Goal: Information Seeking & Learning: Learn about a topic

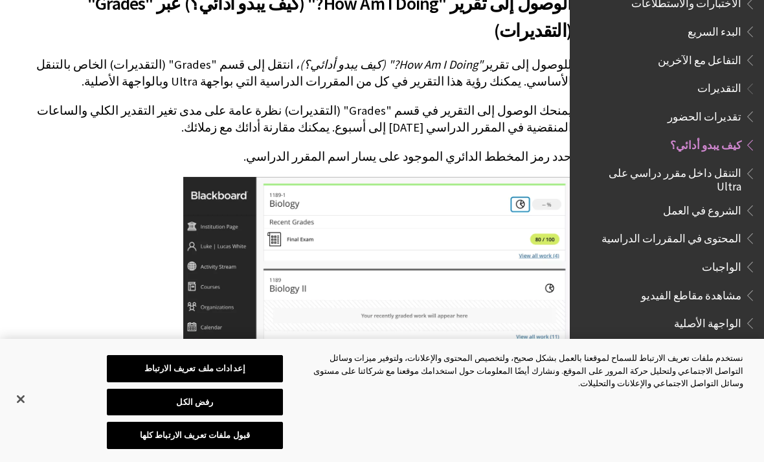
scroll to position [1299, 0]
click at [748, 78] on span "Book outline for Blackboard Learn Help" at bounding box center [748, 86] width 14 height 16
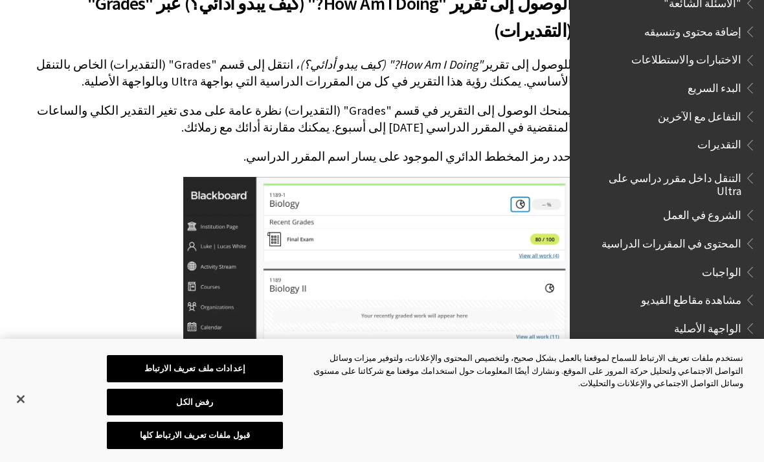
scroll to position [1244, 0]
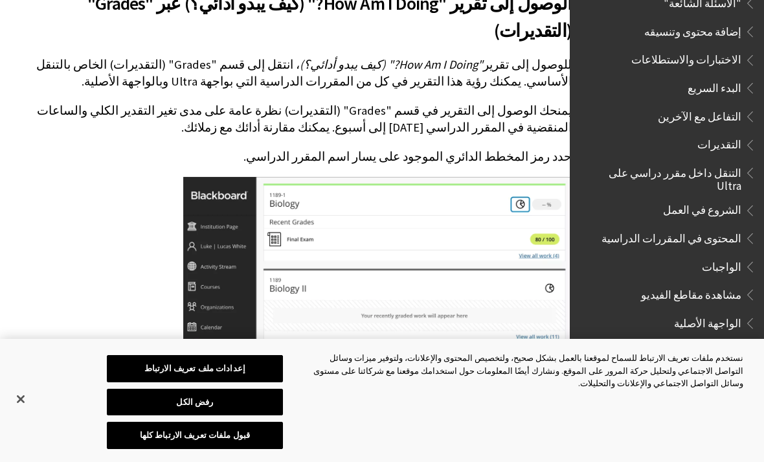
click at [727, 134] on span "التقديرات" at bounding box center [719, 142] width 44 height 17
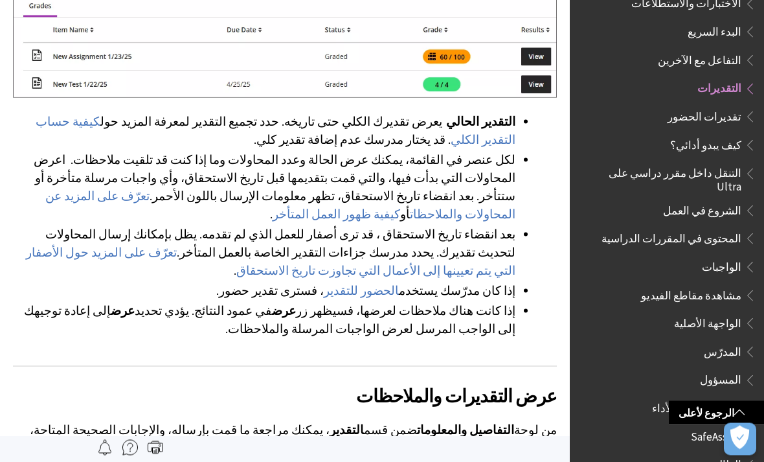
scroll to position [904, 0]
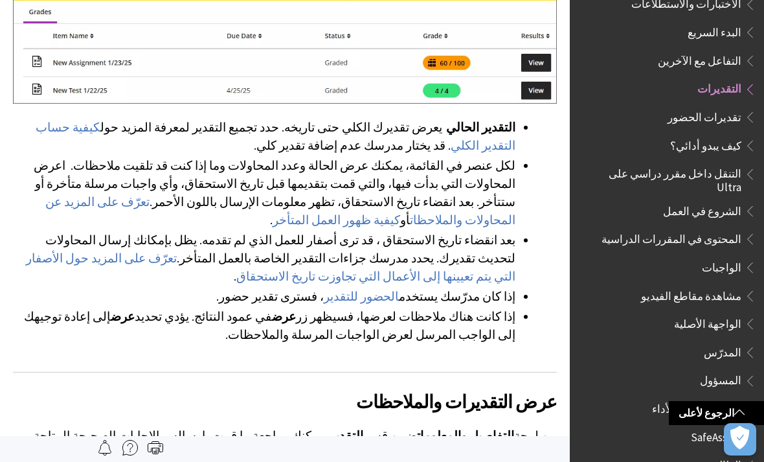
click at [743, 106] on span "Book outline for Blackboard Learn Help" at bounding box center [748, 114] width 14 height 16
click at [743, 78] on span "Book outline for Blackboard Learn Help" at bounding box center [748, 86] width 14 height 16
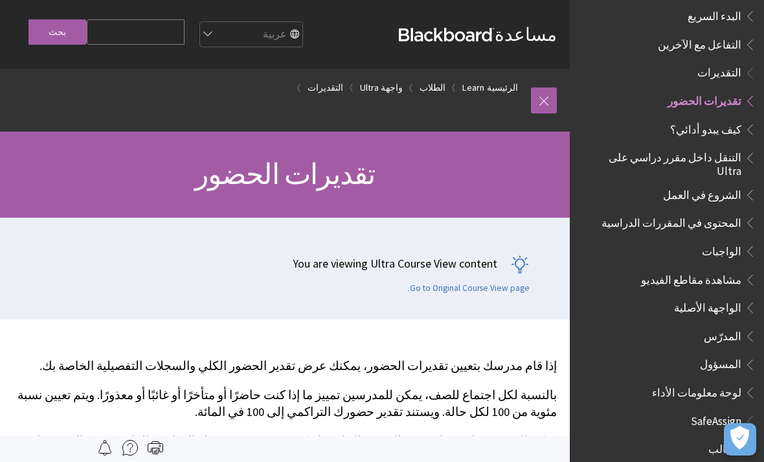
scroll to position [1315, 0]
click at [737, 63] on span "التقديرات" at bounding box center [719, 71] width 44 height 17
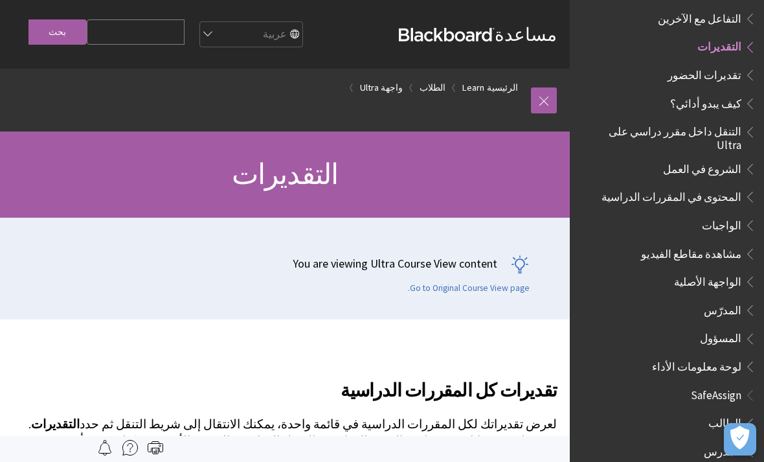
scroll to position [1341, 0]
click at [746, 215] on span "Book outline for Blackboard Learn Help" at bounding box center [748, 223] width 14 height 16
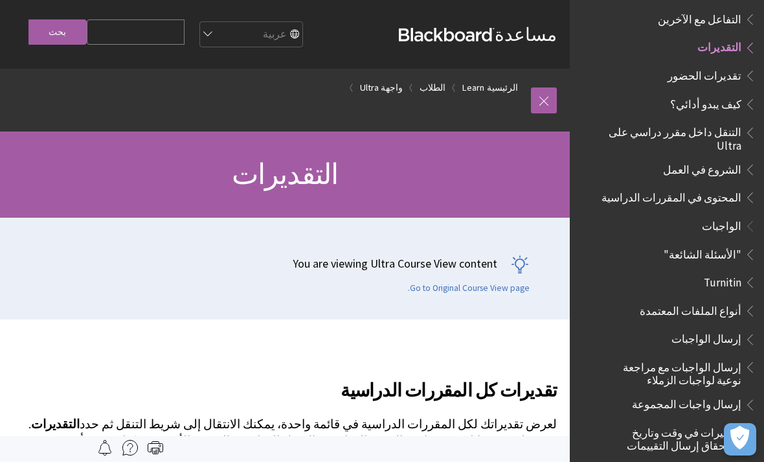
click at [736, 215] on span "الواجبات" at bounding box center [721, 223] width 39 height 17
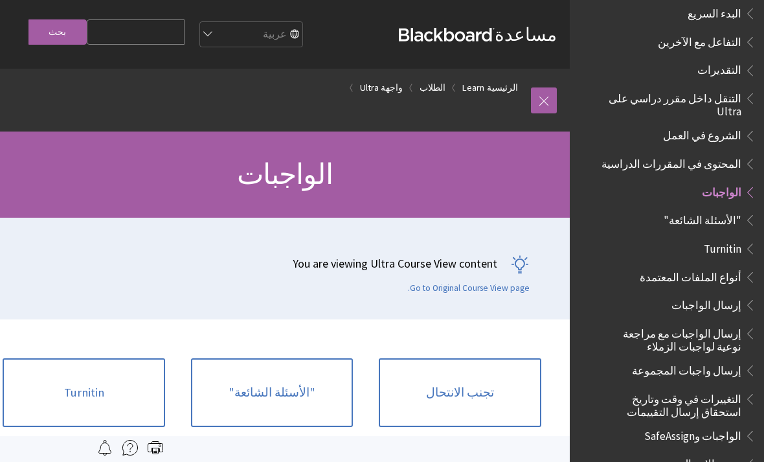
scroll to position [1294, 0]
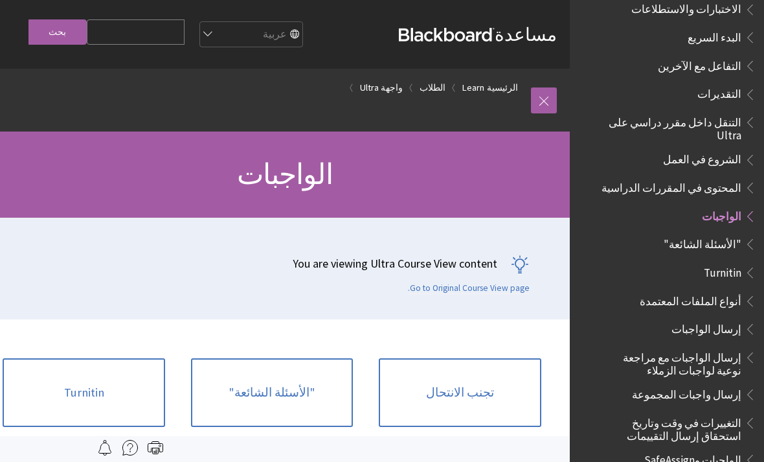
click at [743, 84] on span "Book outline for Blackboard Learn Help" at bounding box center [748, 92] width 14 height 16
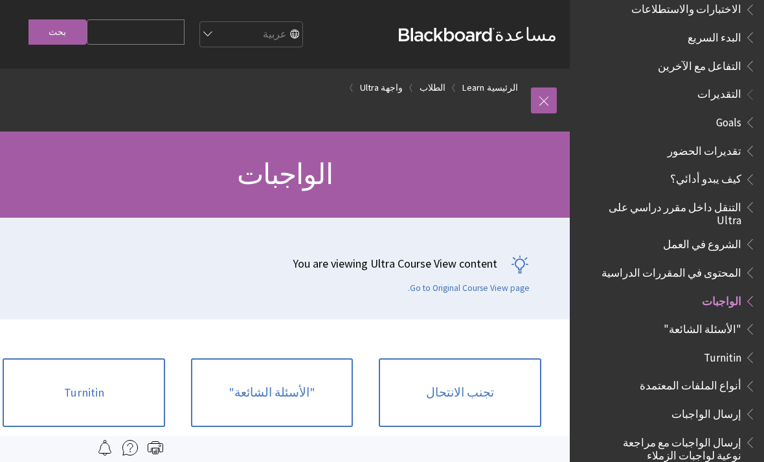
click at [746, 140] on span "Book outline for Blackboard Learn Help" at bounding box center [748, 148] width 14 height 16
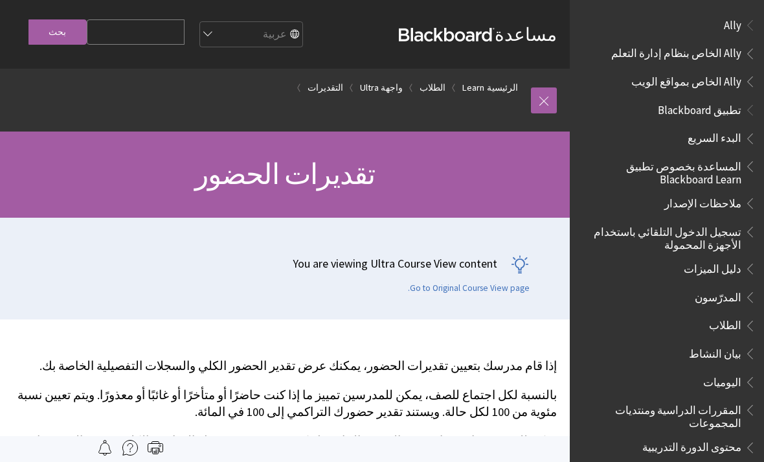
scroll to position [1341, 0]
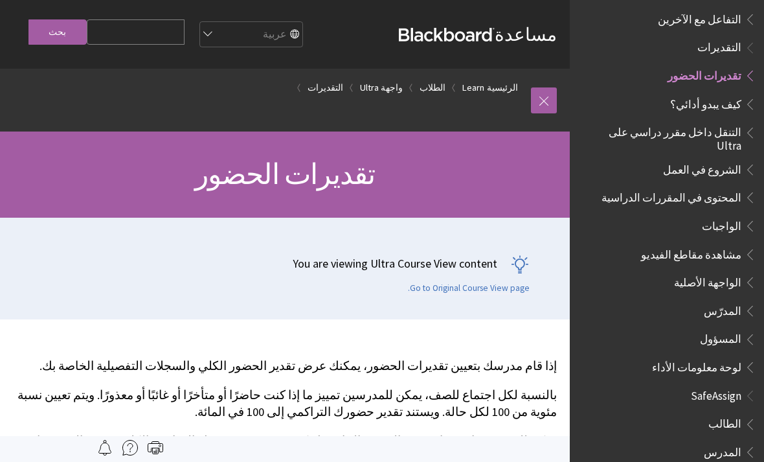
click at [738, 37] on span "التقديرات" at bounding box center [719, 45] width 44 height 17
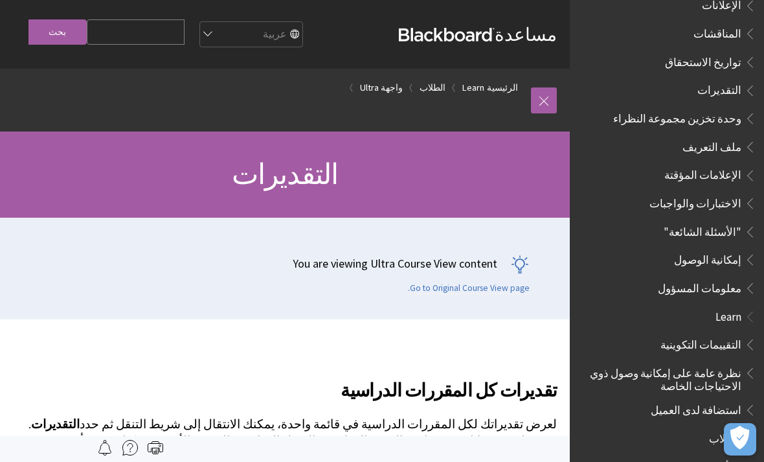
scroll to position [533, 0]
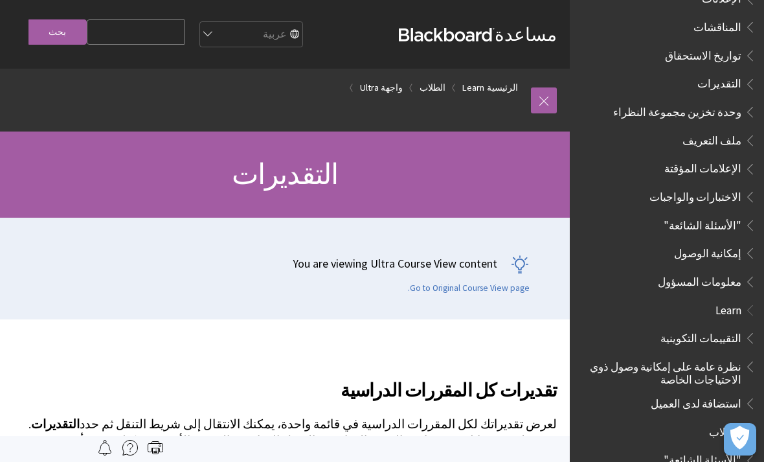
click at [741, 73] on span "Book outline for Blackboard App Help" at bounding box center [748, 81] width 14 height 16
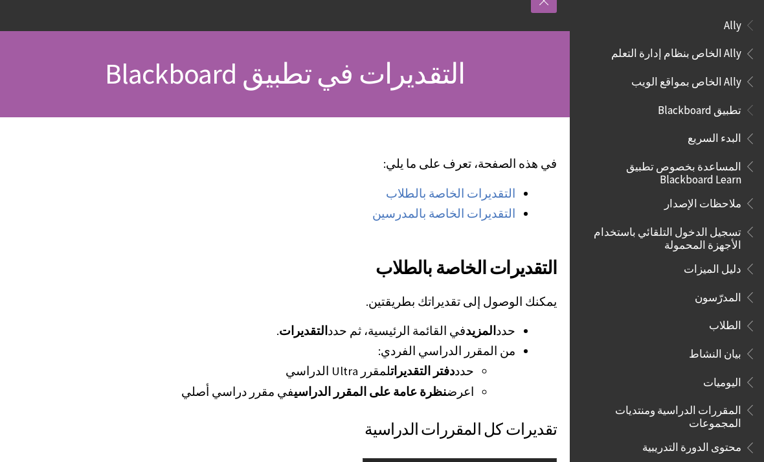
scroll to position [569, 0]
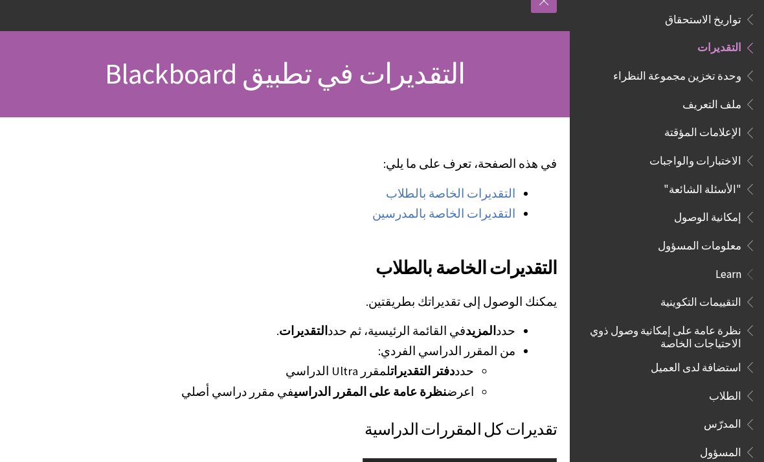
click at [505, 196] on link "التقديرات الخاصة بالطلاب" at bounding box center [450, 194] width 129 height 16
